Goal: Navigation & Orientation: Go to known website

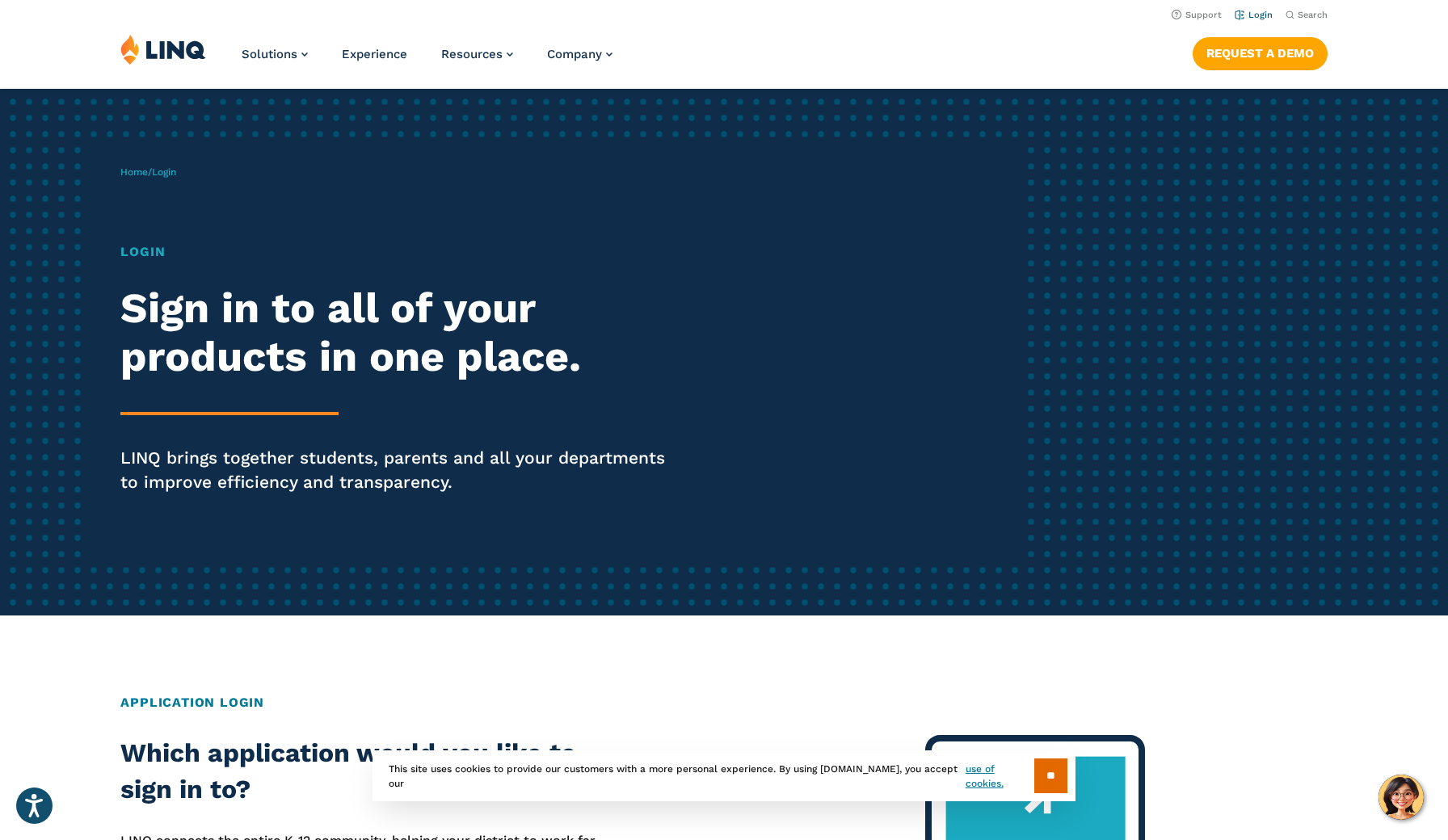
click at [1263, 13] on link "Login" at bounding box center [1253, 14] width 38 height 10
click at [1256, 15] on link "Login" at bounding box center [1253, 14] width 38 height 10
click at [1034, 774] on input "**" at bounding box center [1050, 775] width 33 height 35
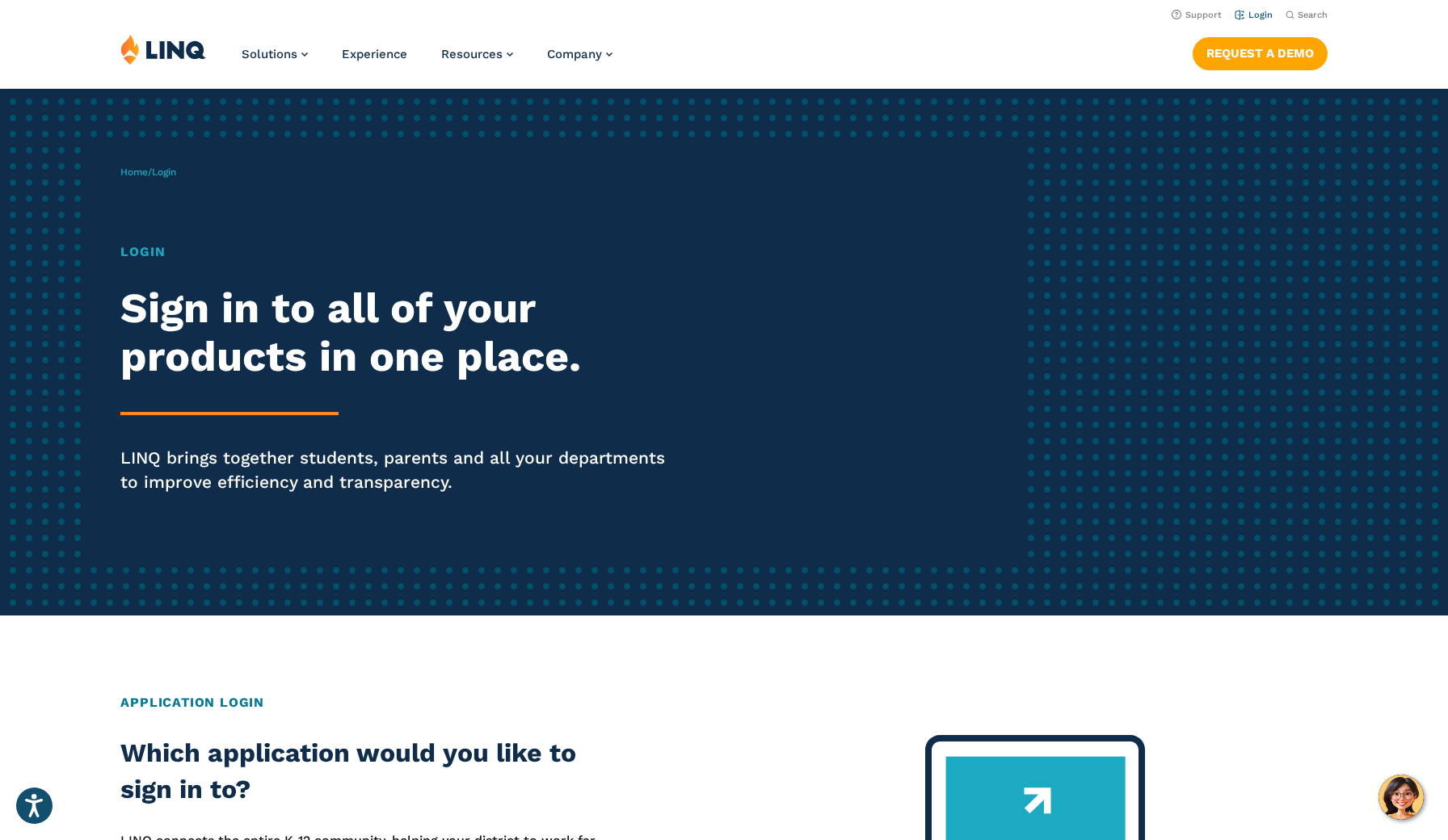
click at [1270, 20] on link "Login" at bounding box center [1253, 14] width 38 height 10
